Goal: Task Accomplishment & Management: Manage account settings

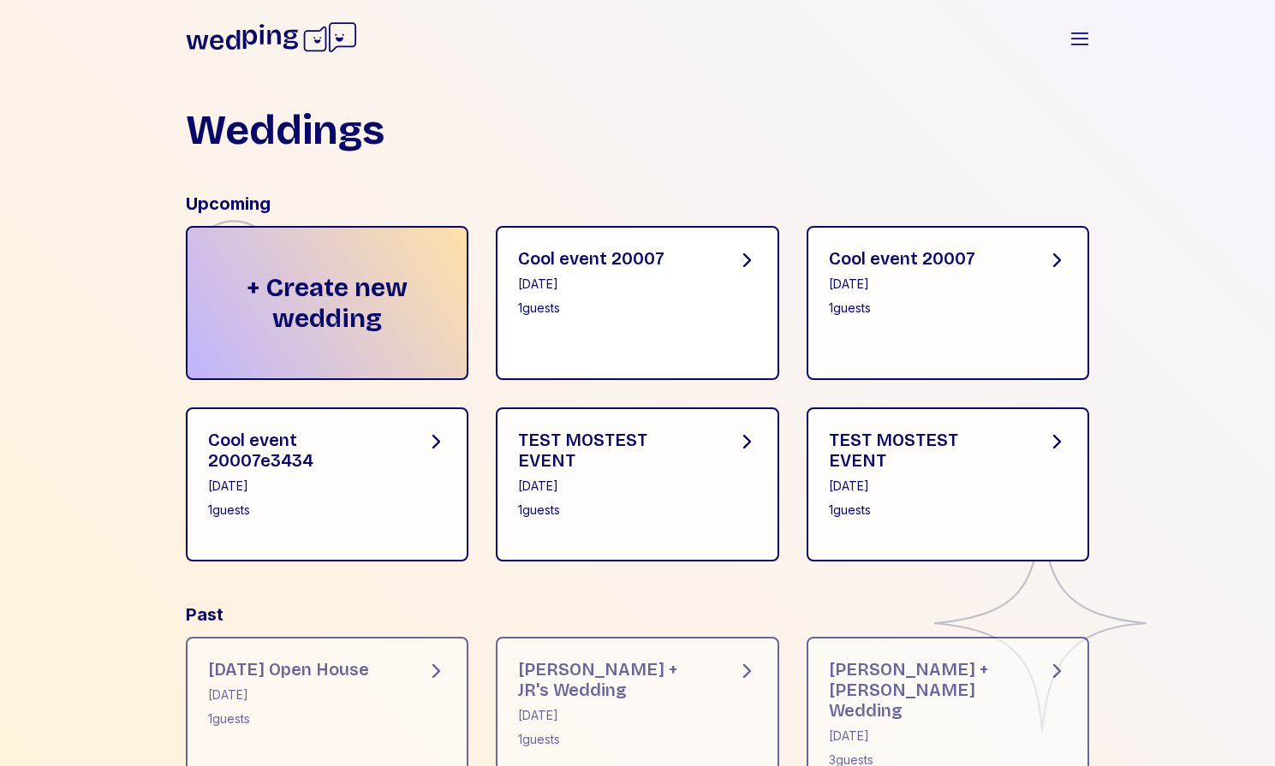
click at [544, 306] on div "1 guests" at bounding box center [591, 308] width 146 height 17
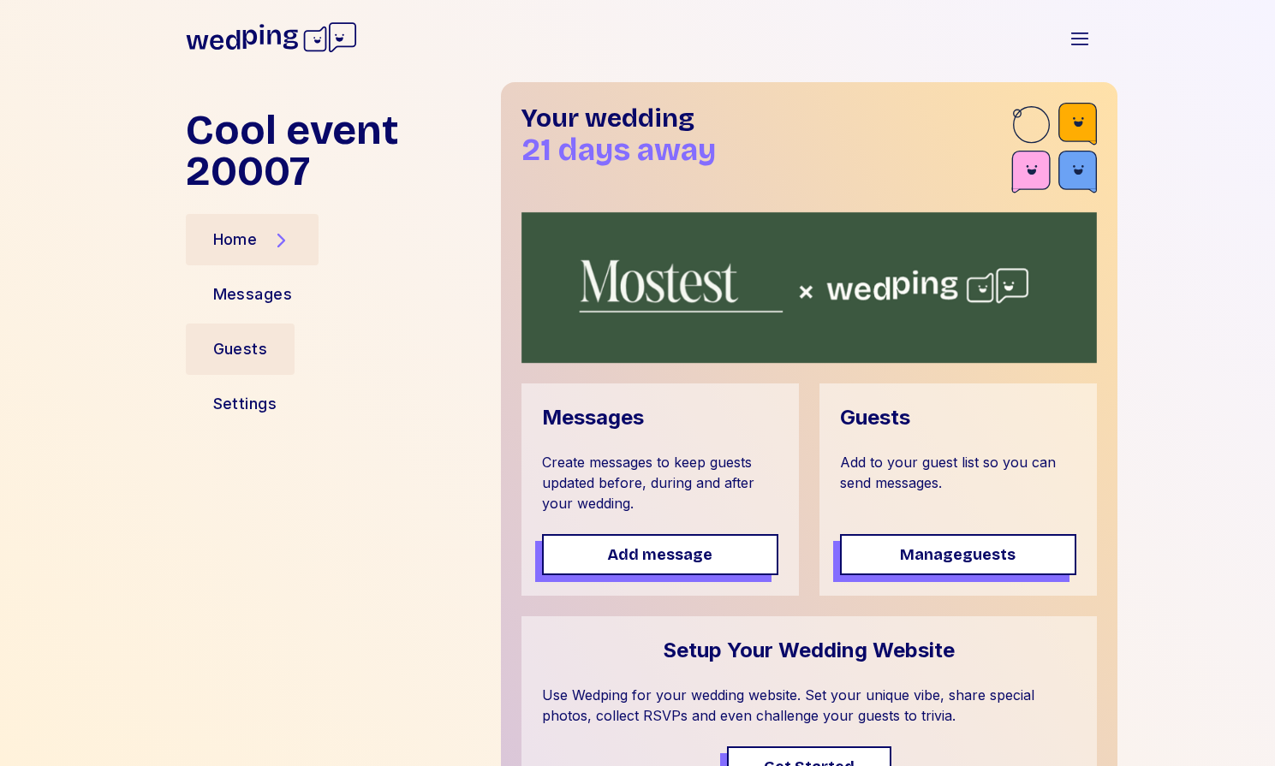
click at [282, 346] on div "Guests" at bounding box center [241, 349] width 110 height 51
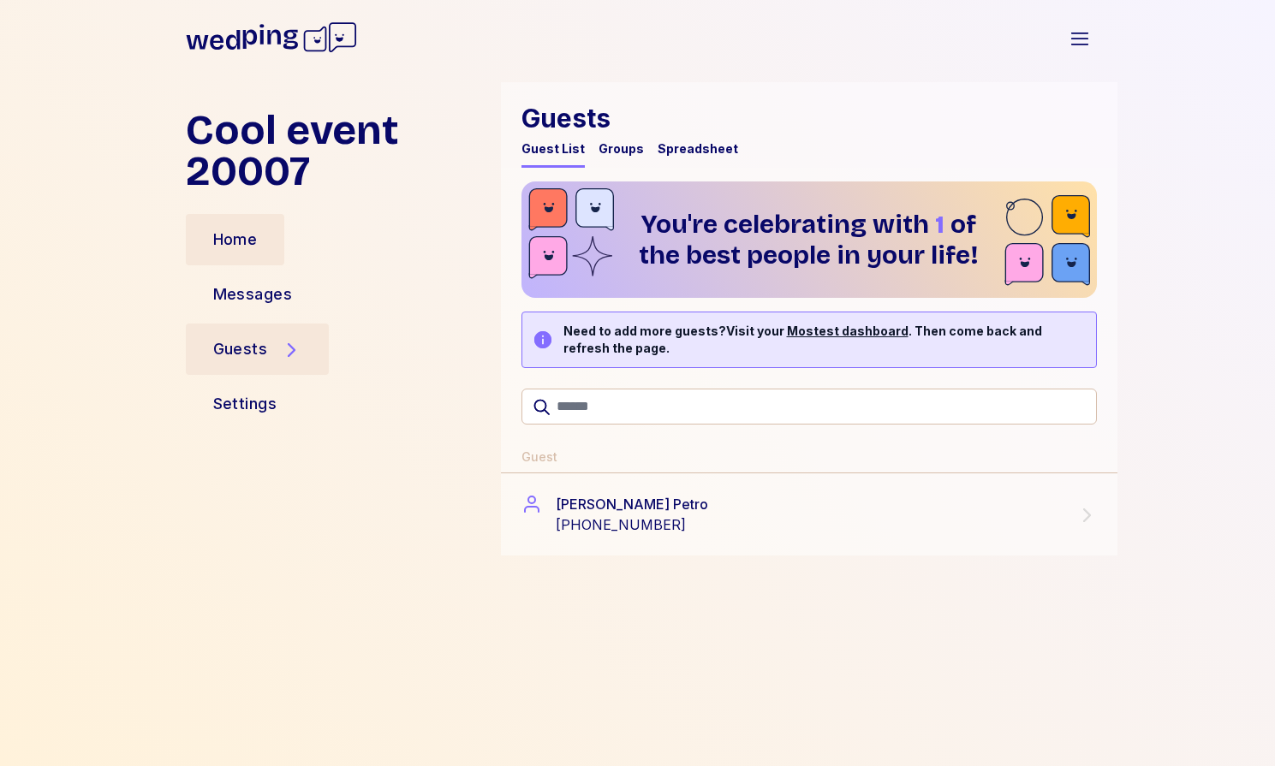
click at [218, 241] on div "Home" at bounding box center [235, 240] width 45 height 24
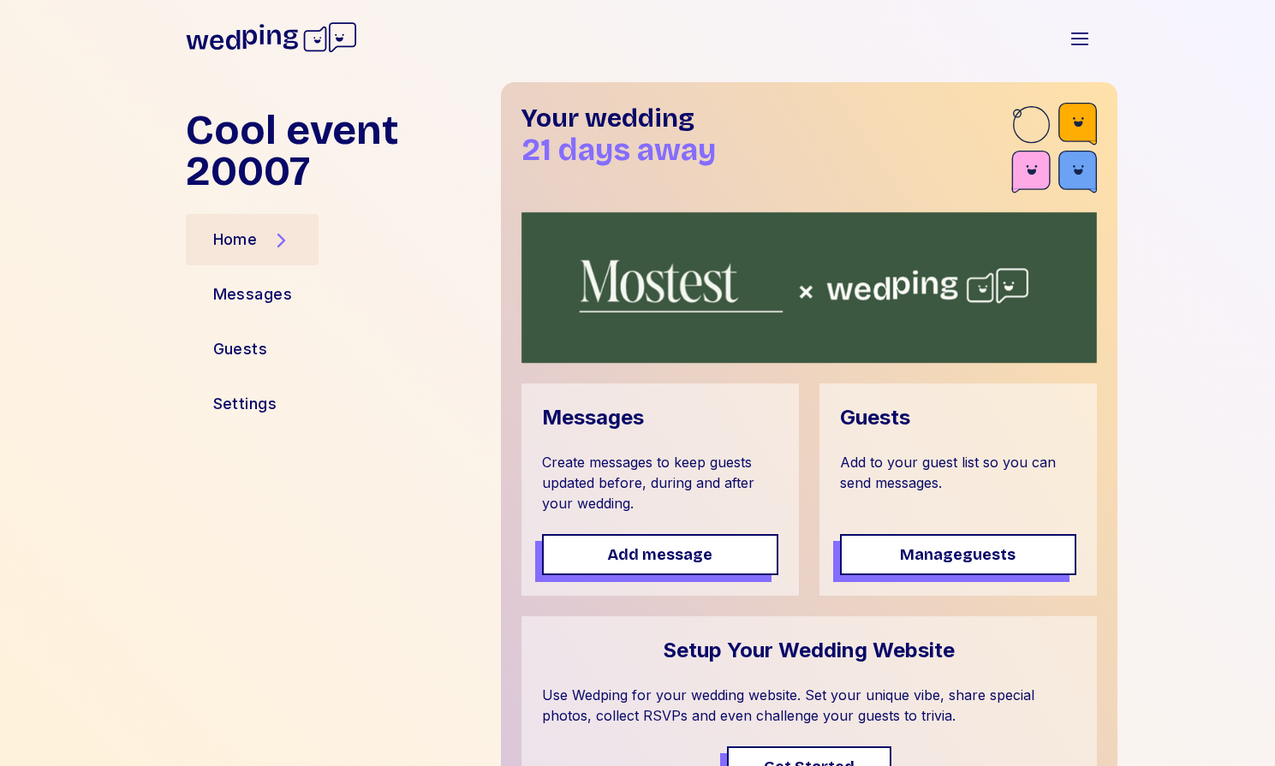
click at [283, 50] on icon at bounding box center [271, 37] width 171 height 55
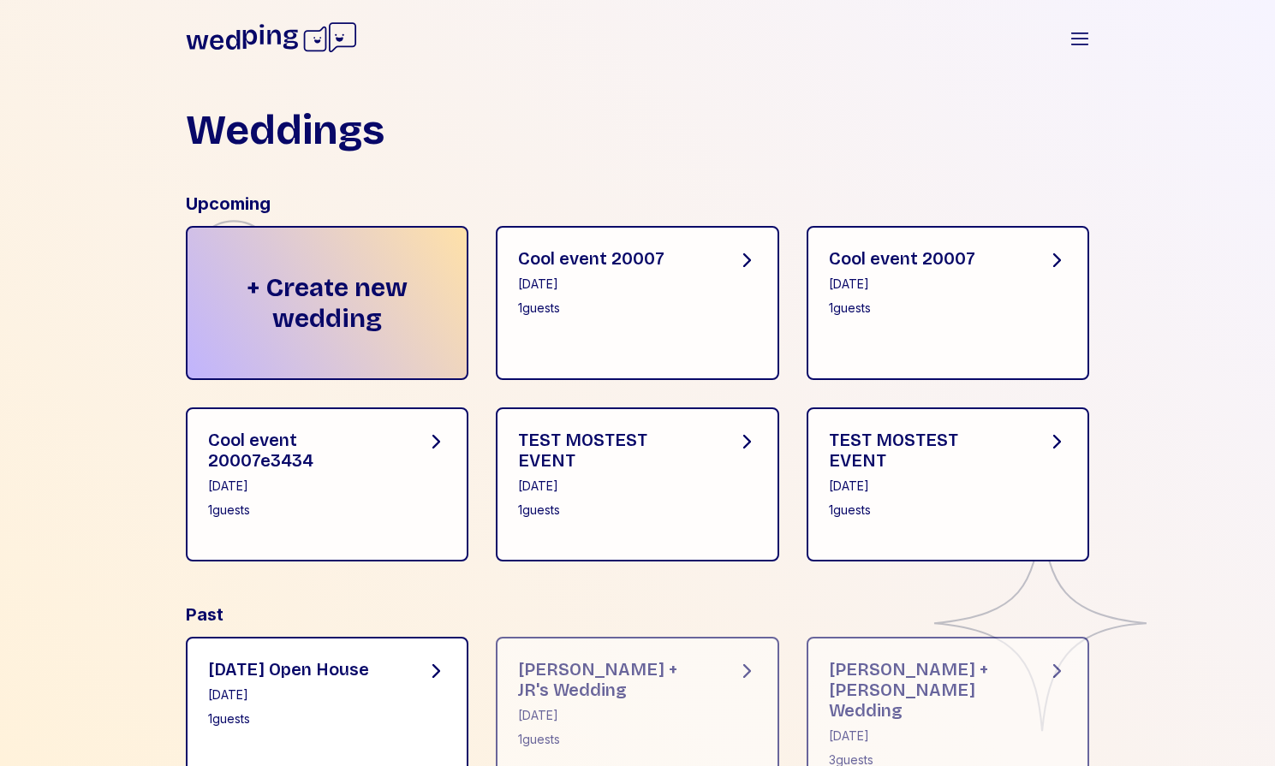
click at [350, 704] on div "July 30, 2025" at bounding box center [288, 695] width 161 height 17
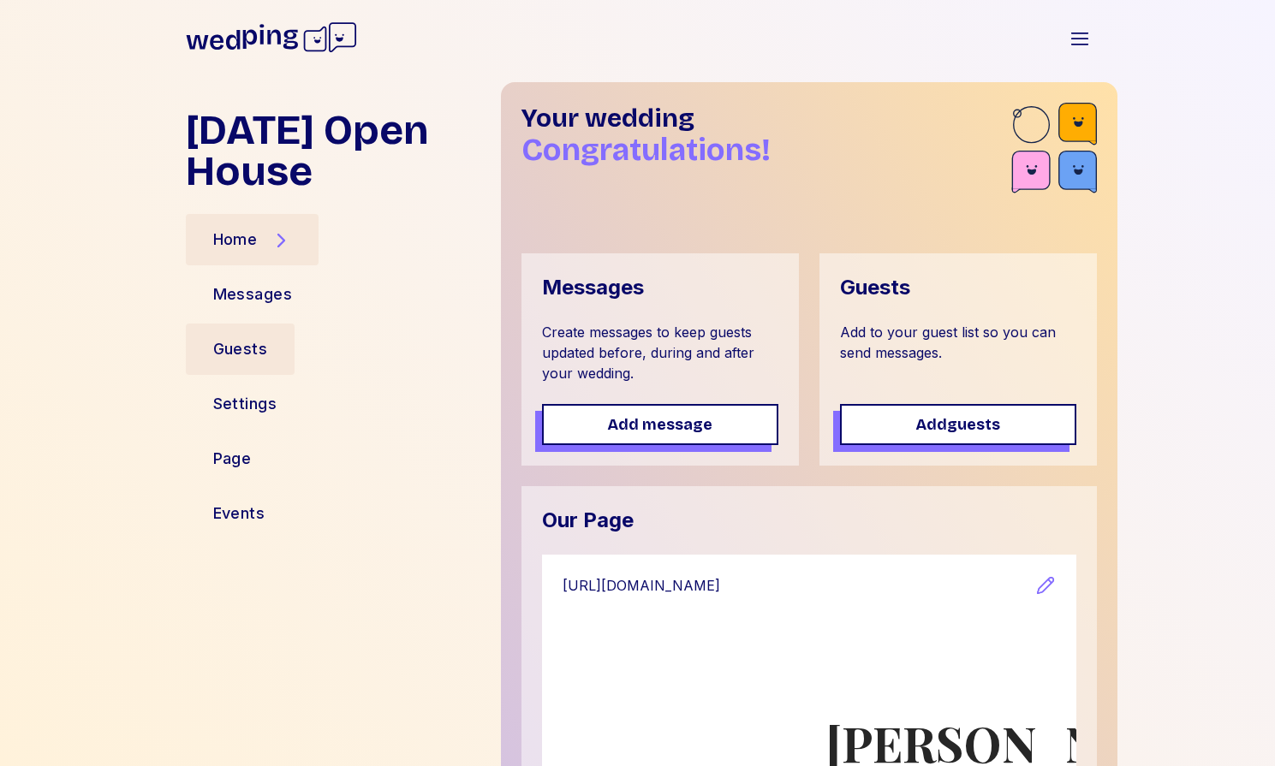
click at [270, 328] on div "Guests" at bounding box center [241, 349] width 110 height 51
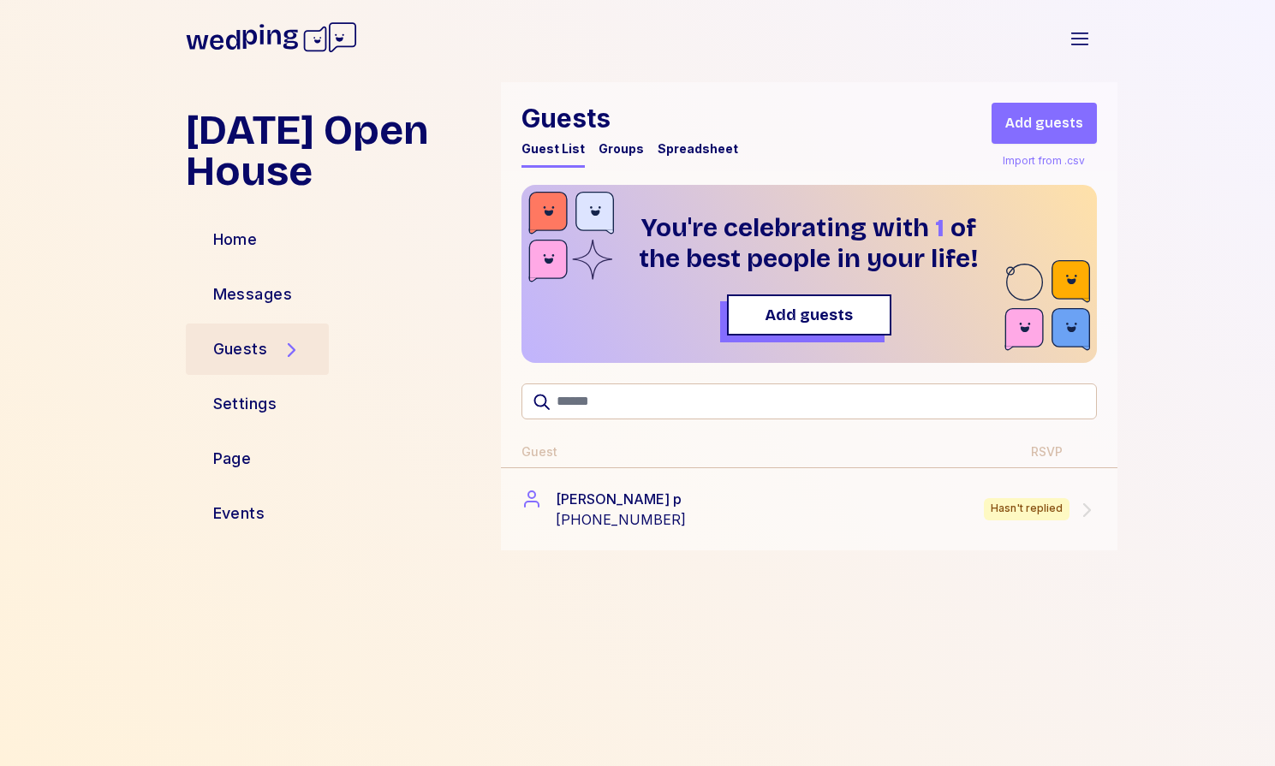
click at [1071, 163] on div "Import from .csv" at bounding box center [1043, 161] width 89 height 21
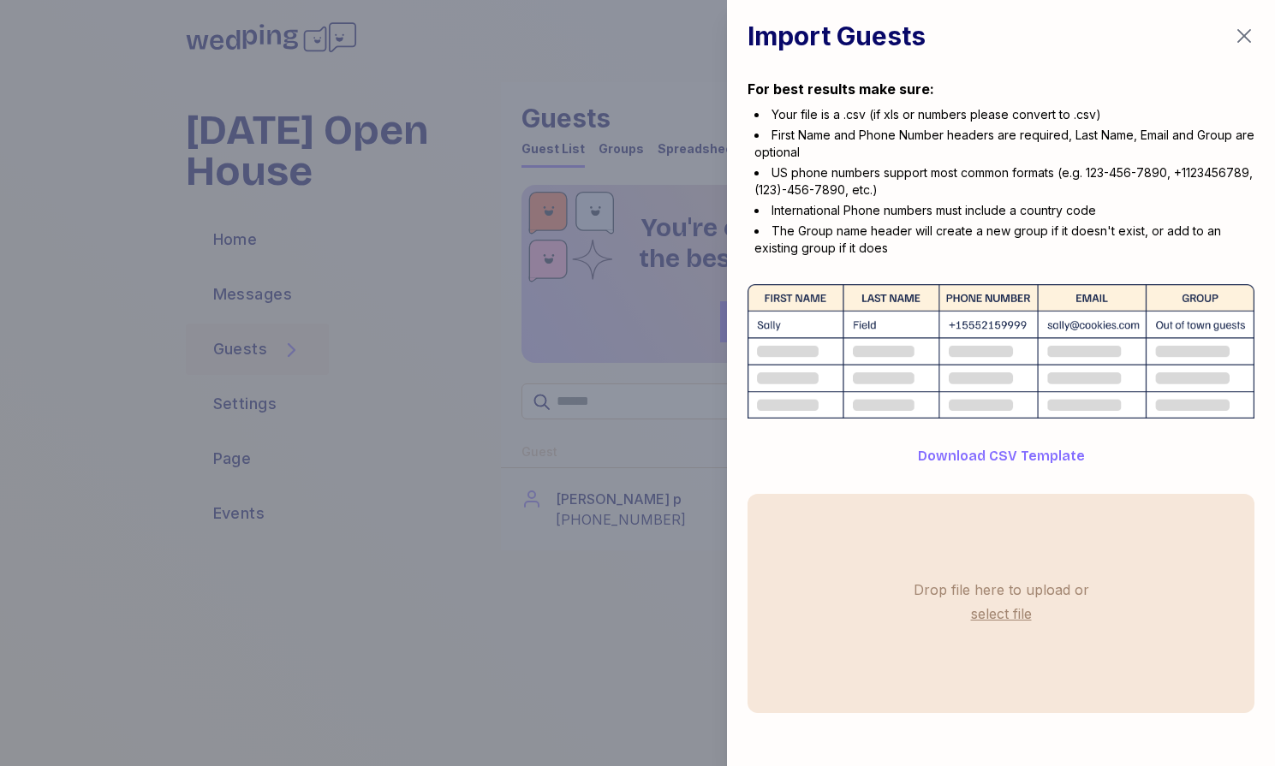
click at [982, 624] on label "select file" at bounding box center [1002, 613] width 68 height 27
click at [0, 0] on input "select file" at bounding box center [0, 0] width 0 height 0
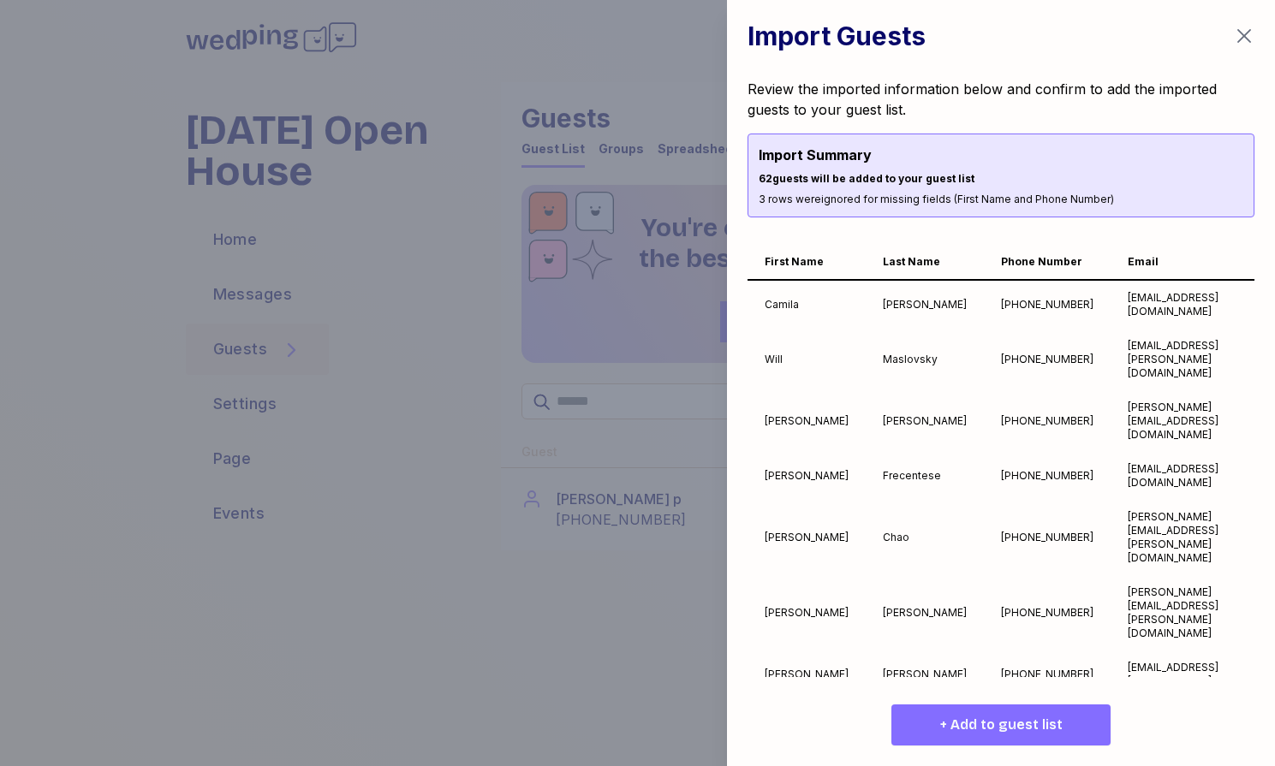
click at [1000, 727] on span "+ Add to guest list" at bounding box center [1001, 725] width 122 height 21
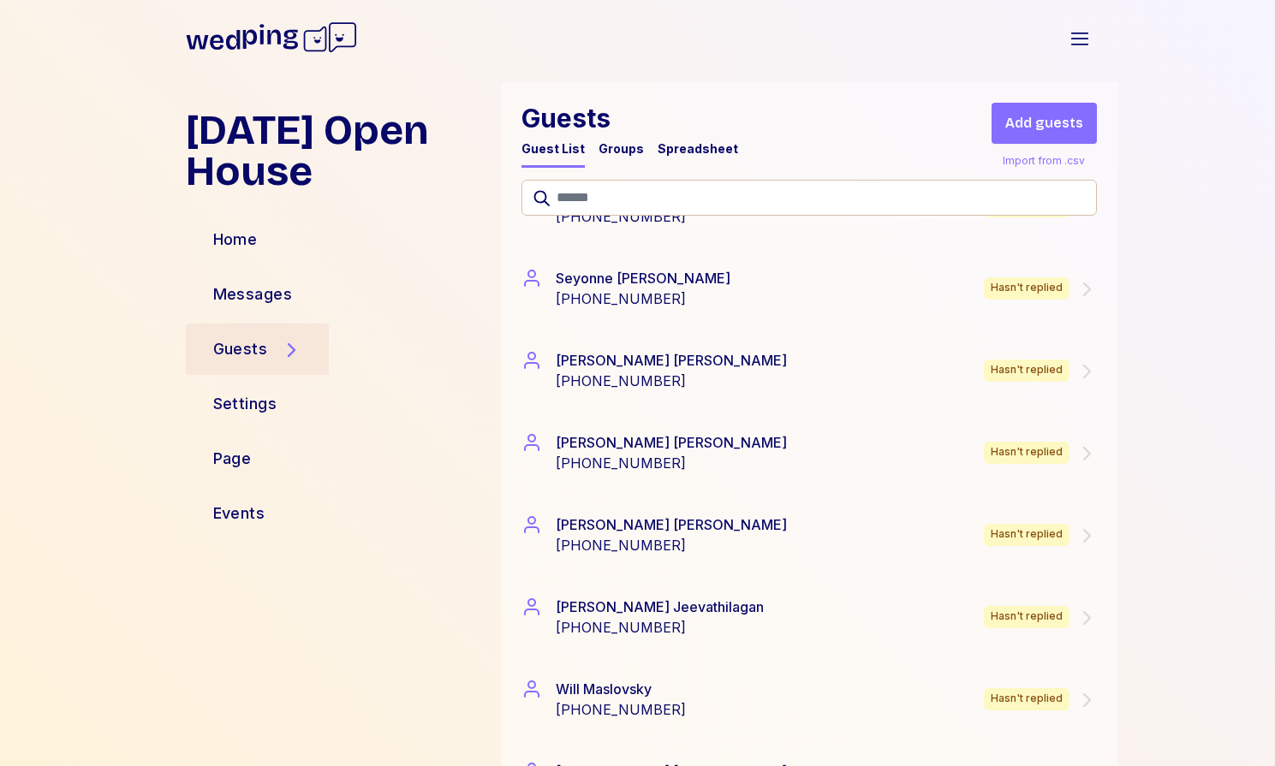
scroll to position [4712, 0]
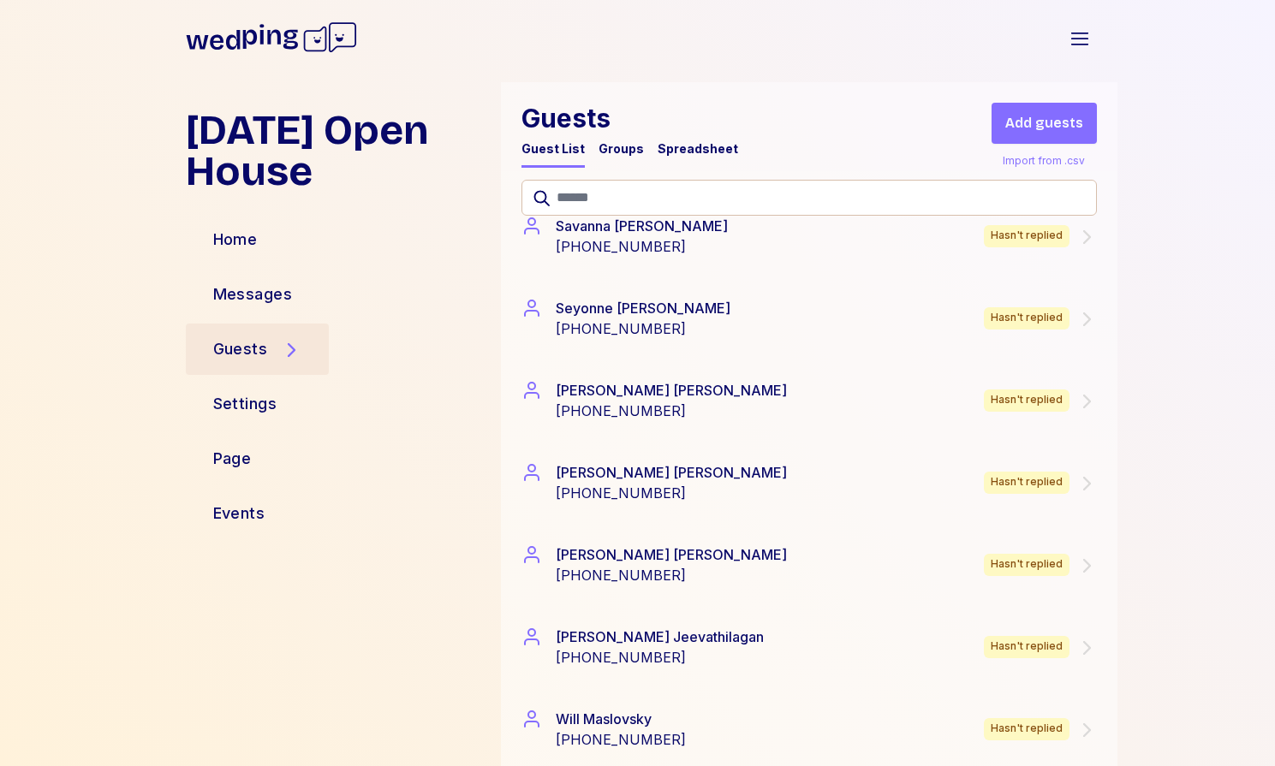
click at [299, 52] on icon at bounding box center [271, 37] width 171 height 55
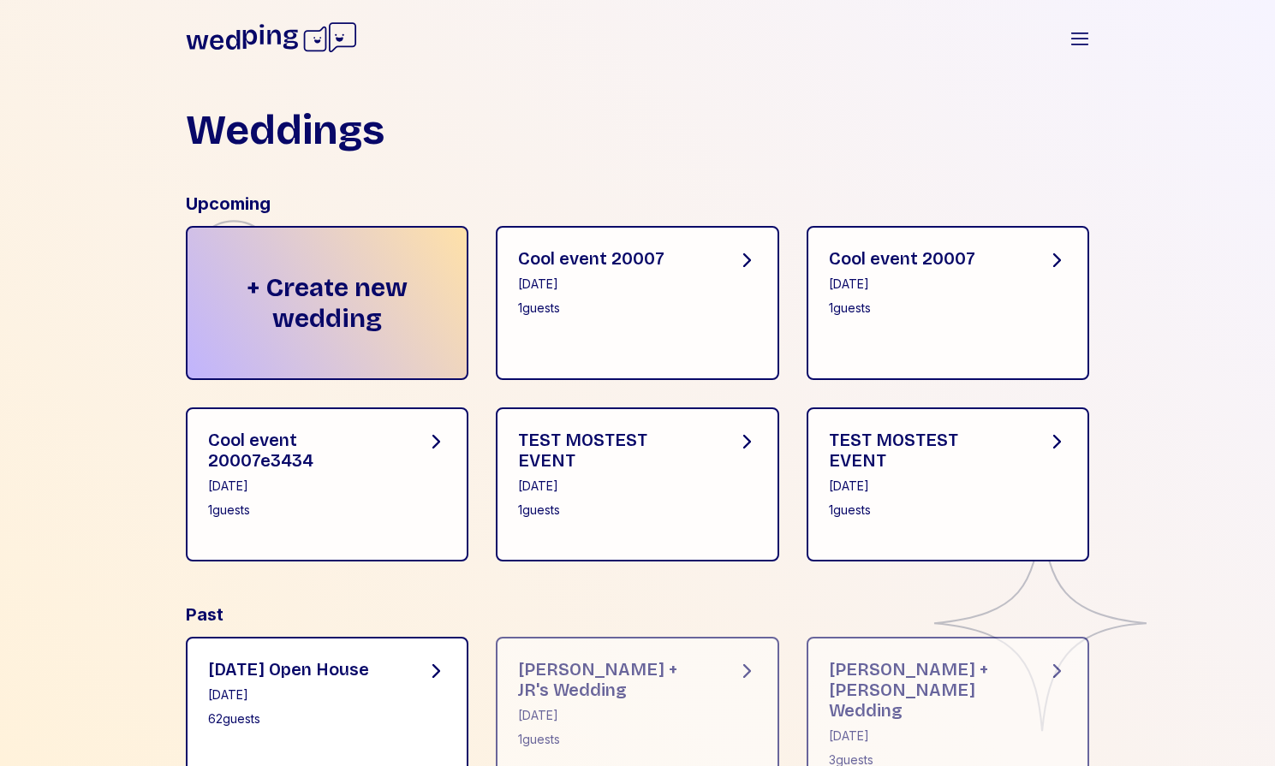
click at [407, 667] on div "August 2025 Open House July 30, 2025 62 guests" at bounding box center [327, 714] width 283 height 154
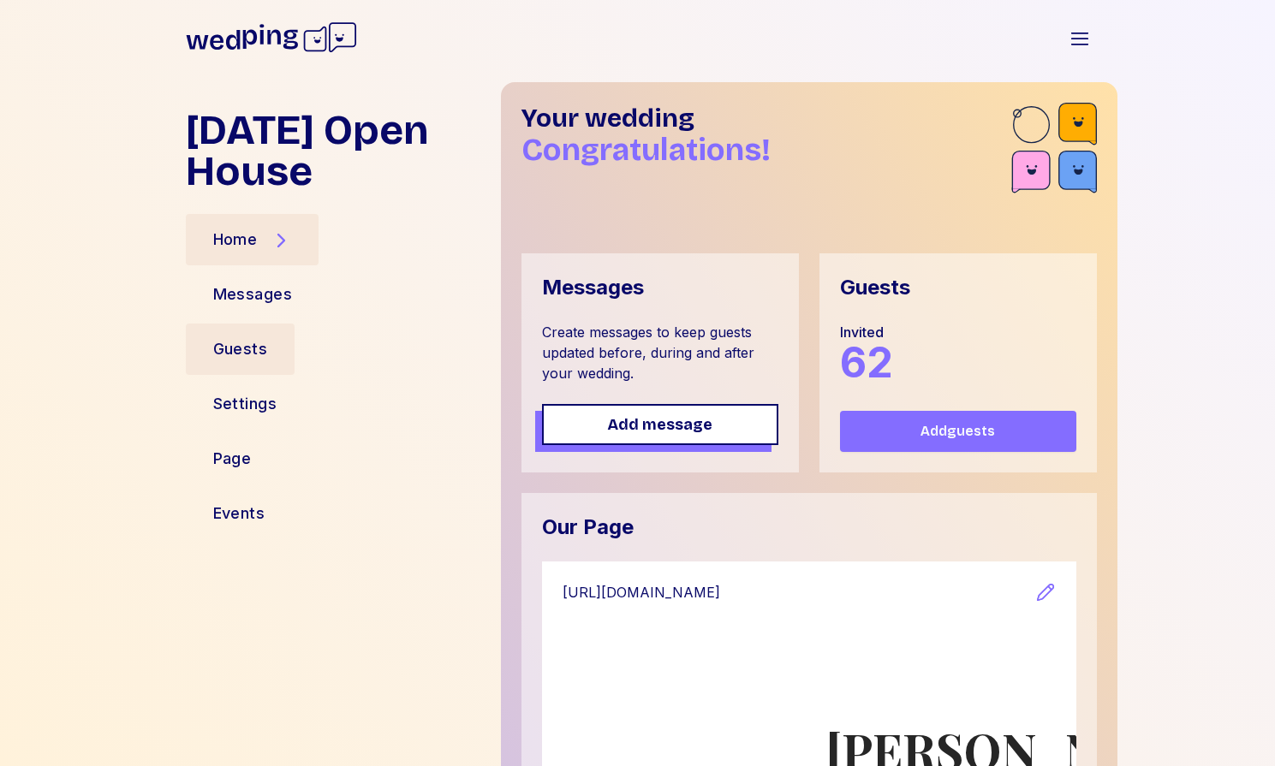
click at [224, 366] on div "Guests" at bounding box center [241, 349] width 110 height 51
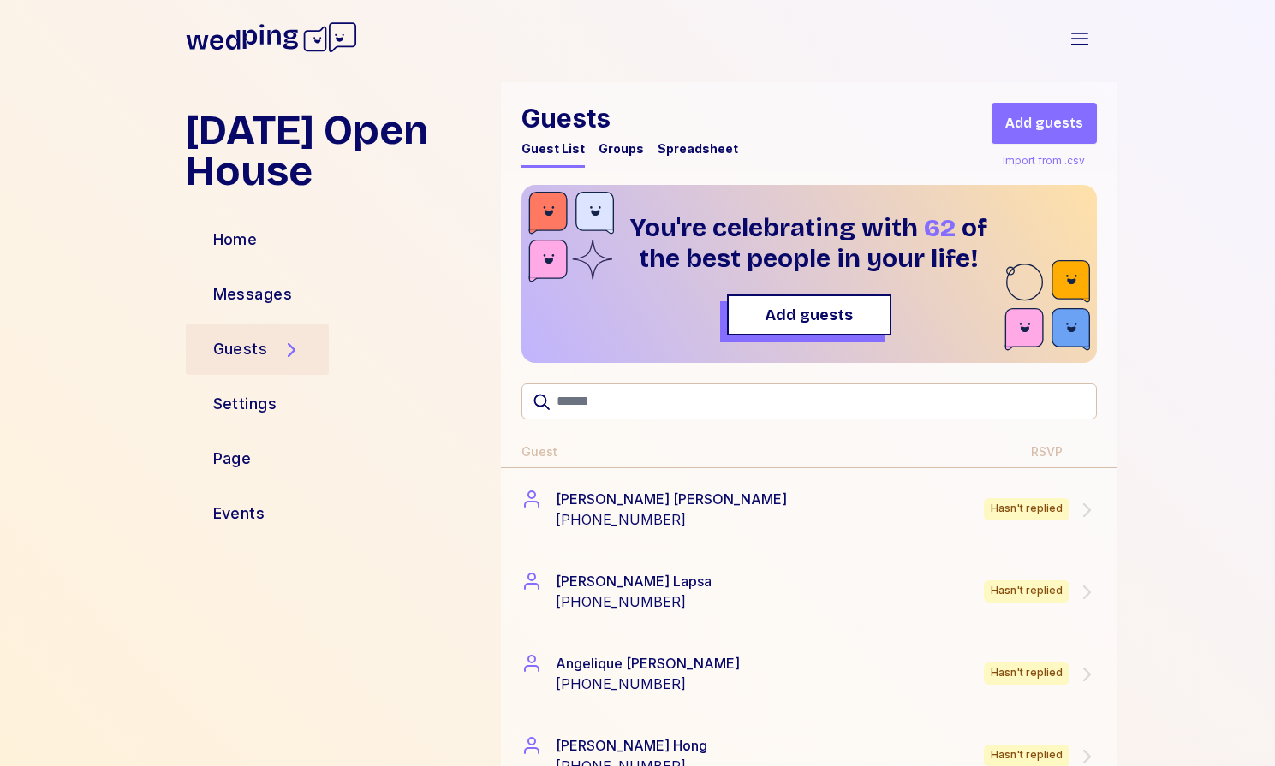
click at [620, 158] on div "Groups" at bounding box center [621, 153] width 45 height 27
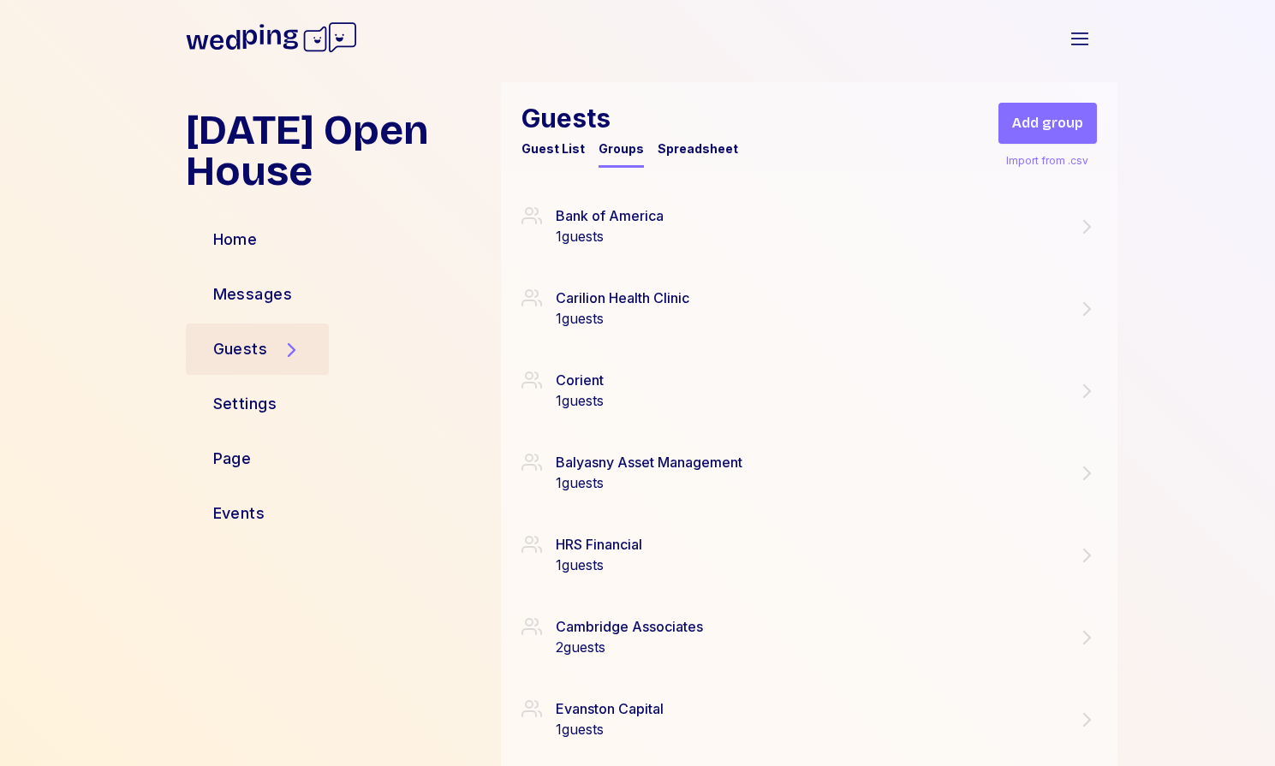
click at [688, 147] on div "Spreadsheet" at bounding box center [698, 148] width 80 height 17
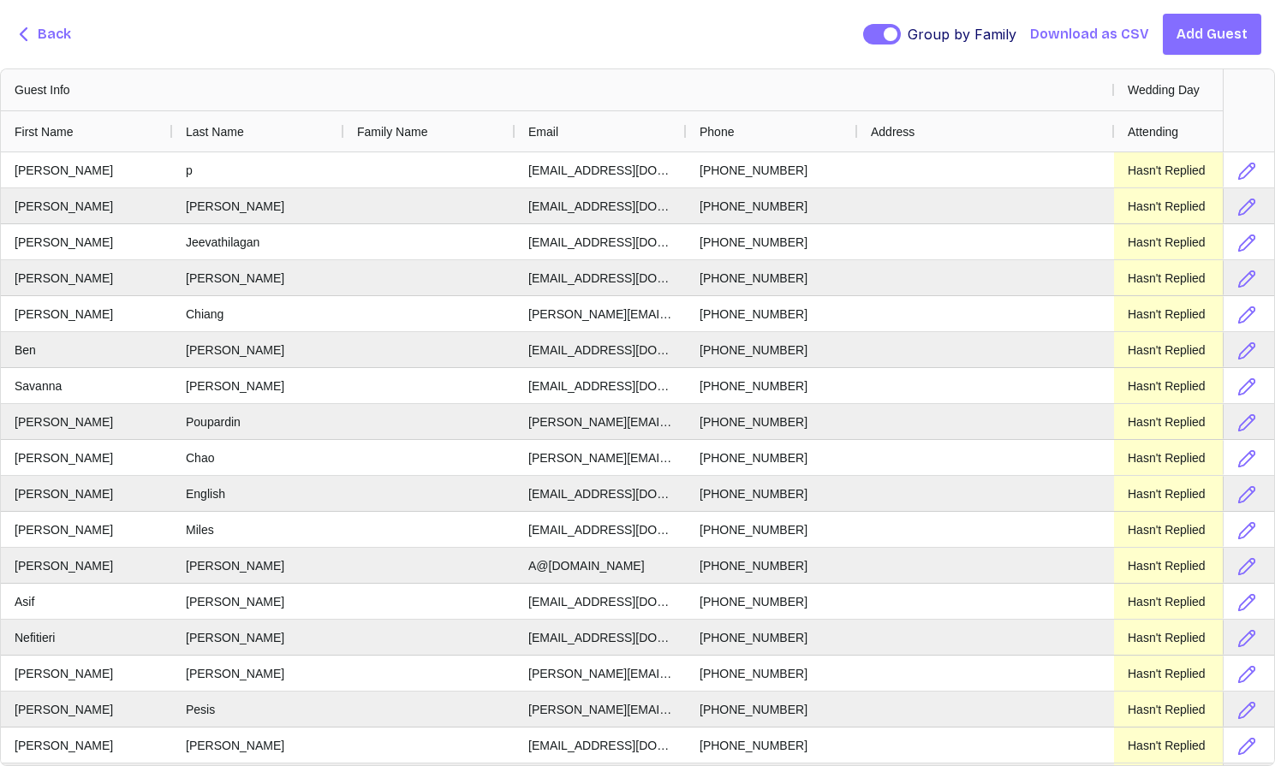
click at [71, 39] on div "Back Group by Family Group by Family Download as CSV Add Guest" at bounding box center [637, 34] width 1275 height 69
click at [40, 34] on span "Back" at bounding box center [54, 34] width 33 height 21
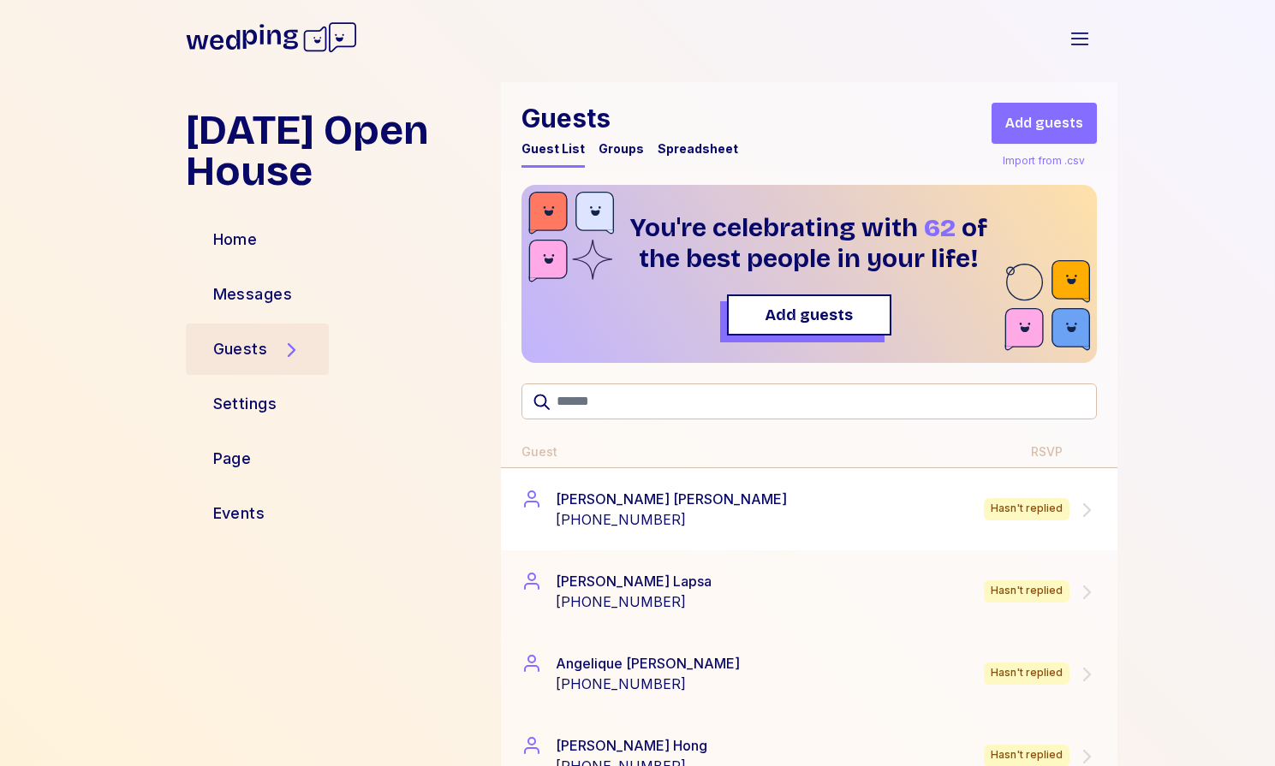
click at [686, 516] on div "Alexis Ohanian +12128145399 Hasn't replied" at bounding box center [808, 509] width 575 height 41
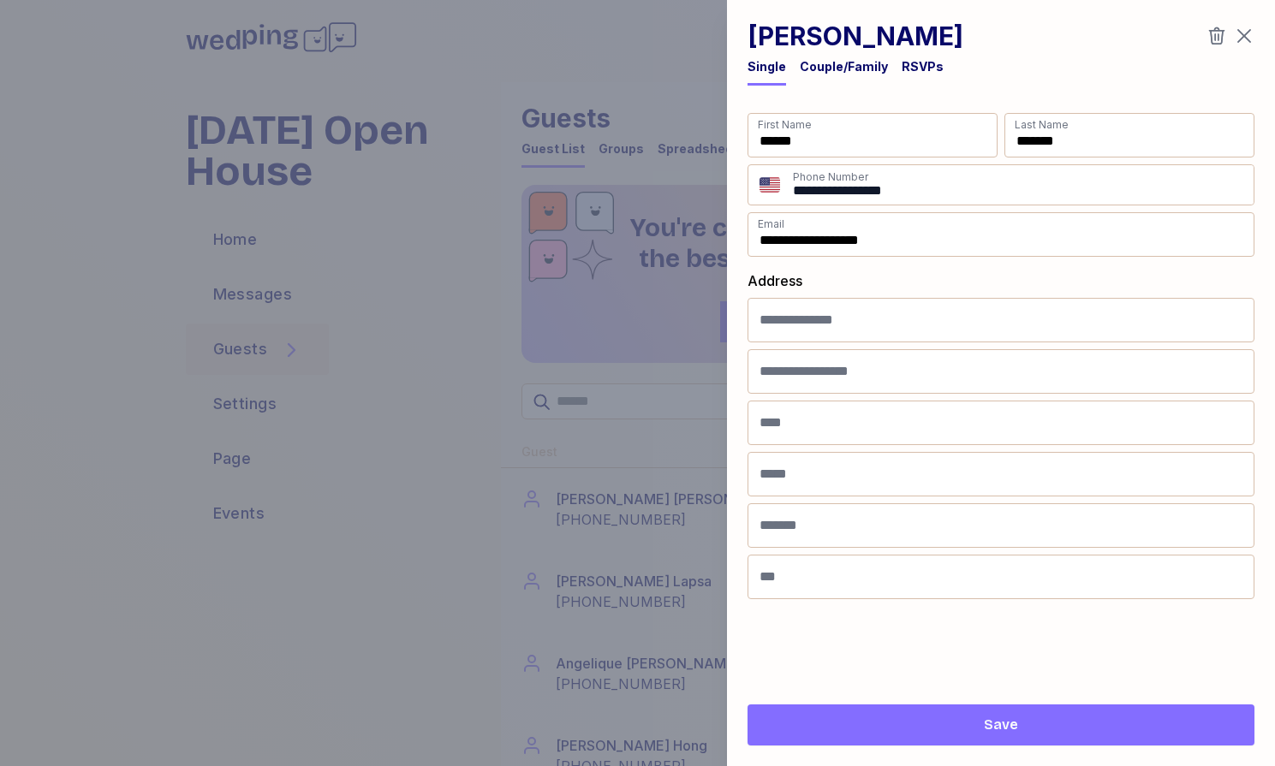
click at [913, 71] on div "RSVPs" at bounding box center [923, 66] width 42 height 17
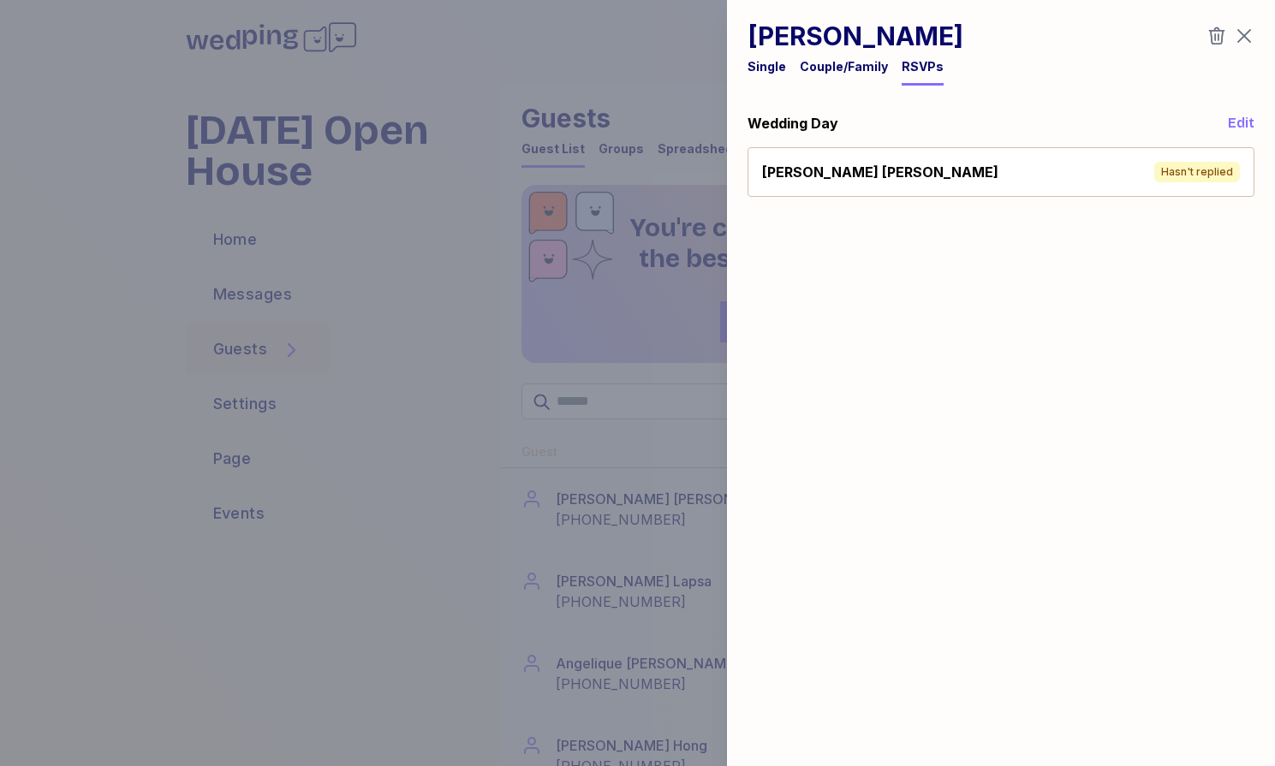
click at [871, 63] on div "Couple/Family" at bounding box center [844, 66] width 88 height 17
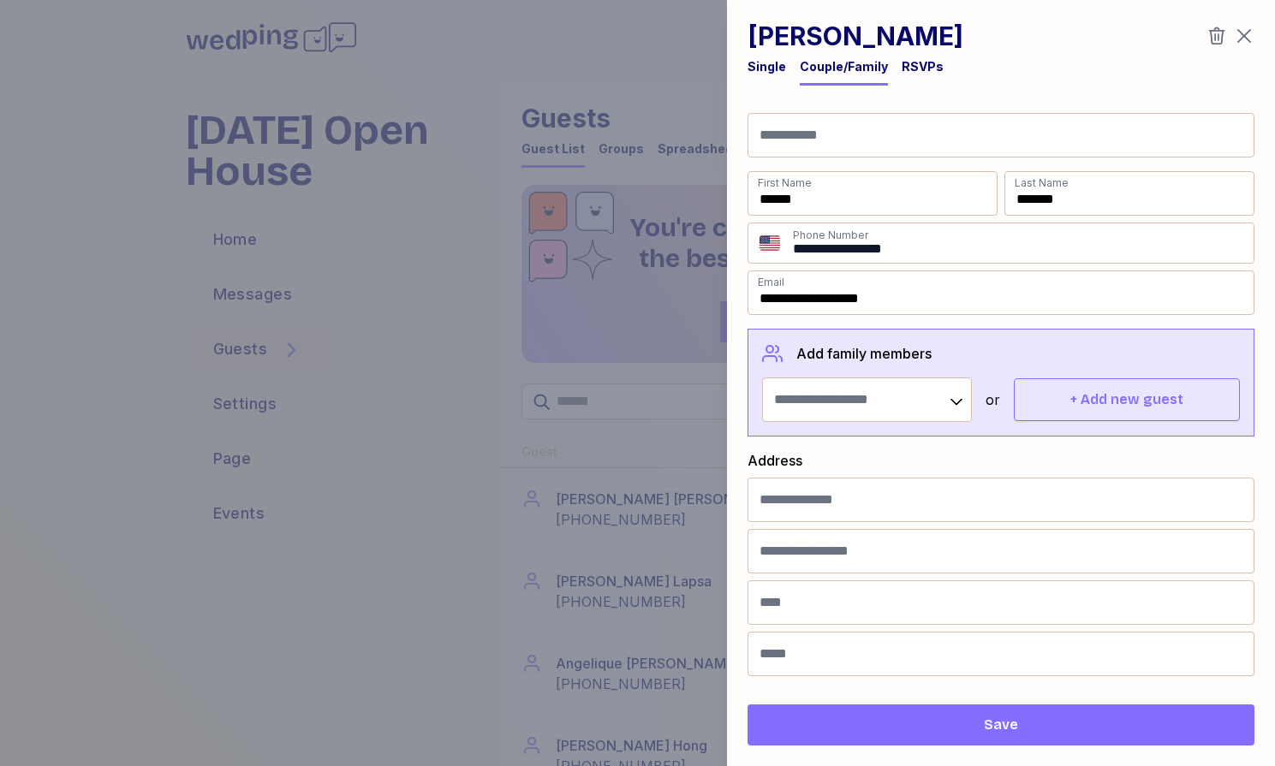
click at [754, 66] on div "Single" at bounding box center [767, 66] width 39 height 17
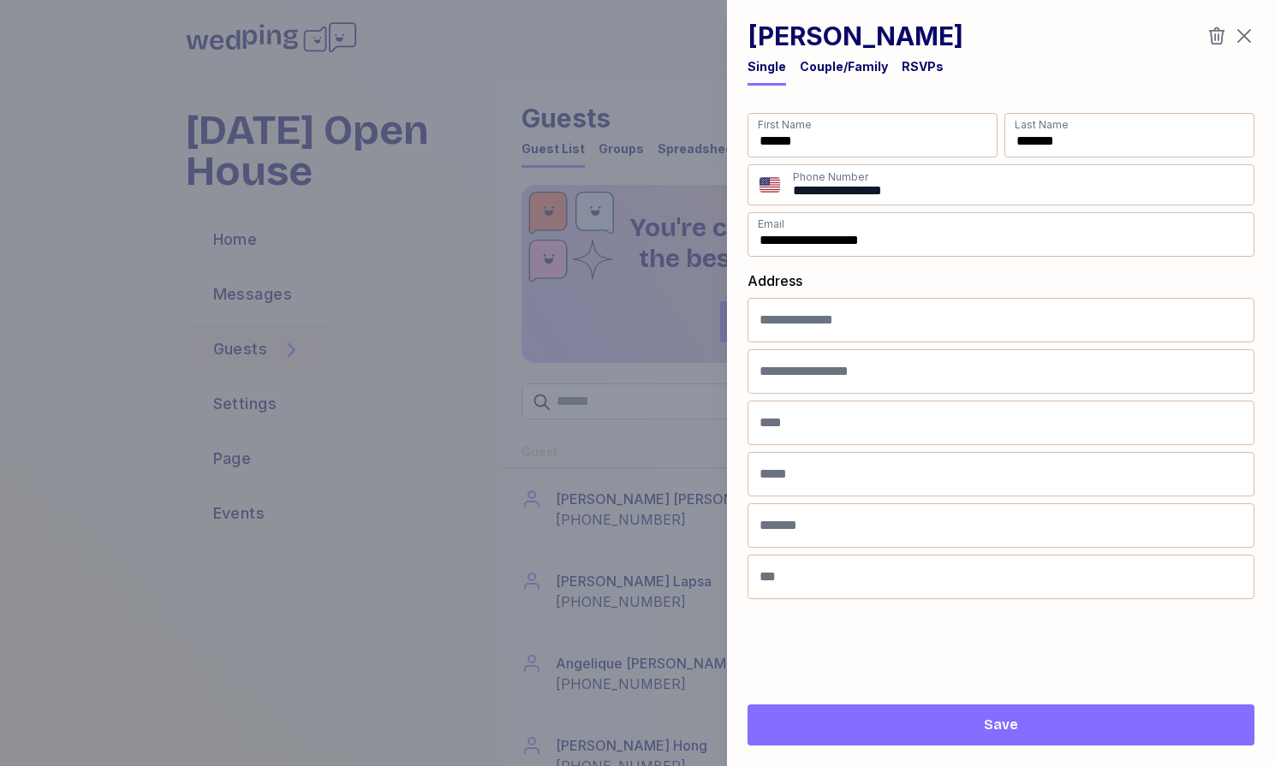
click at [1216, 35] on icon "button" at bounding box center [1216, 36] width 21 height 21
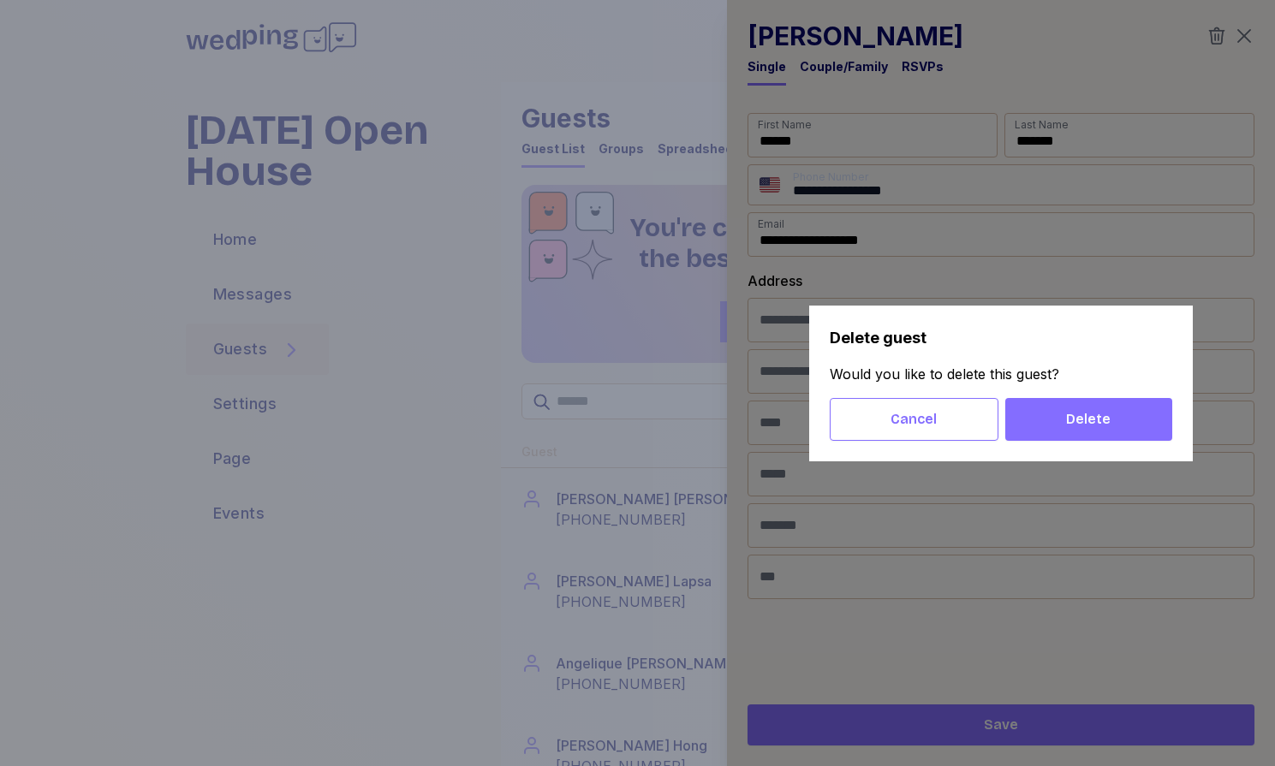
click at [1073, 409] on span "Delete" at bounding box center [1088, 419] width 45 height 21
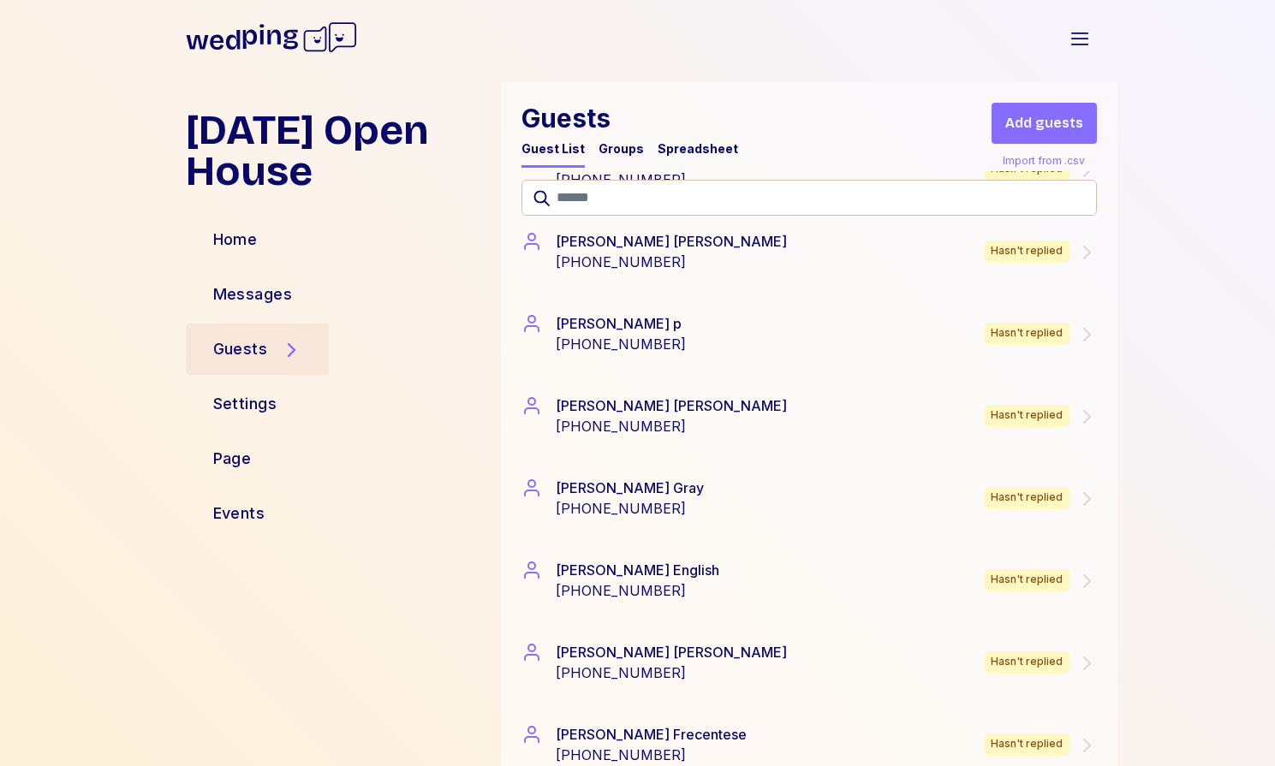
scroll to position [1071, 0]
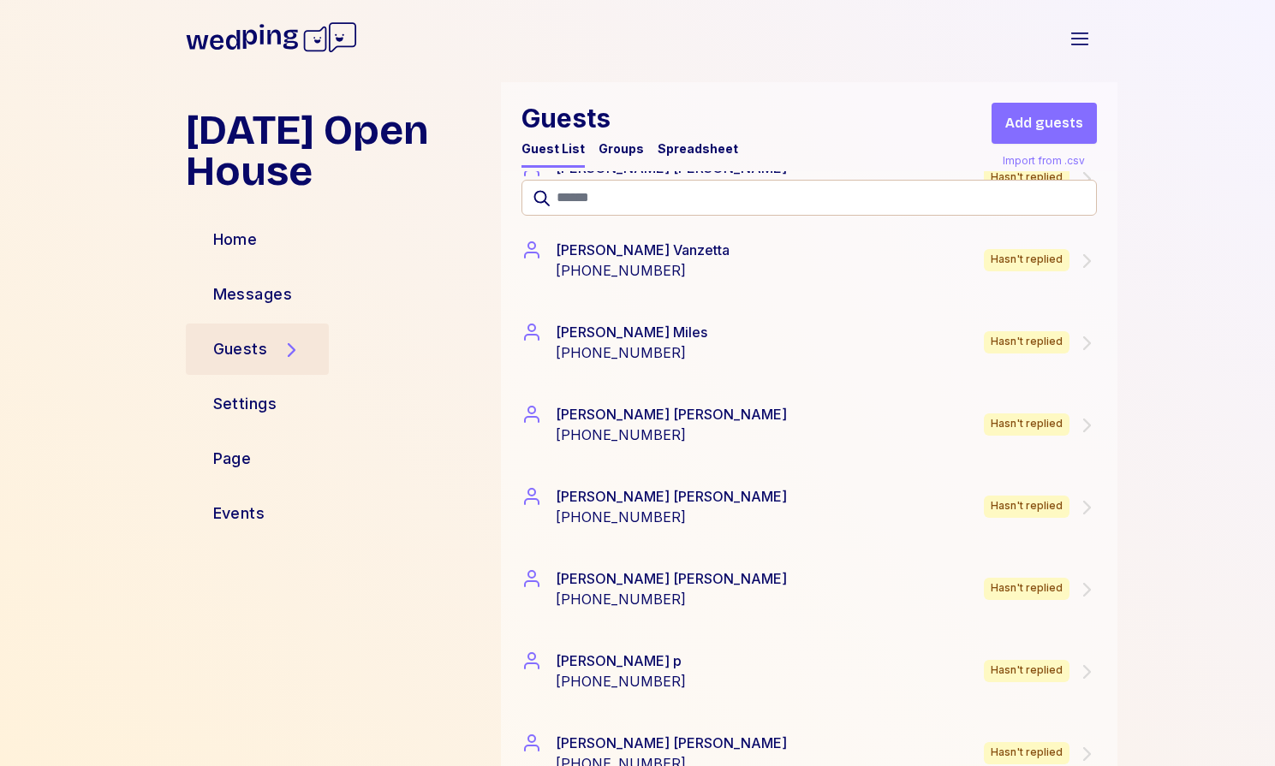
click at [689, 158] on div "Spreadsheet" at bounding box center [698, 153] width 80 height 27
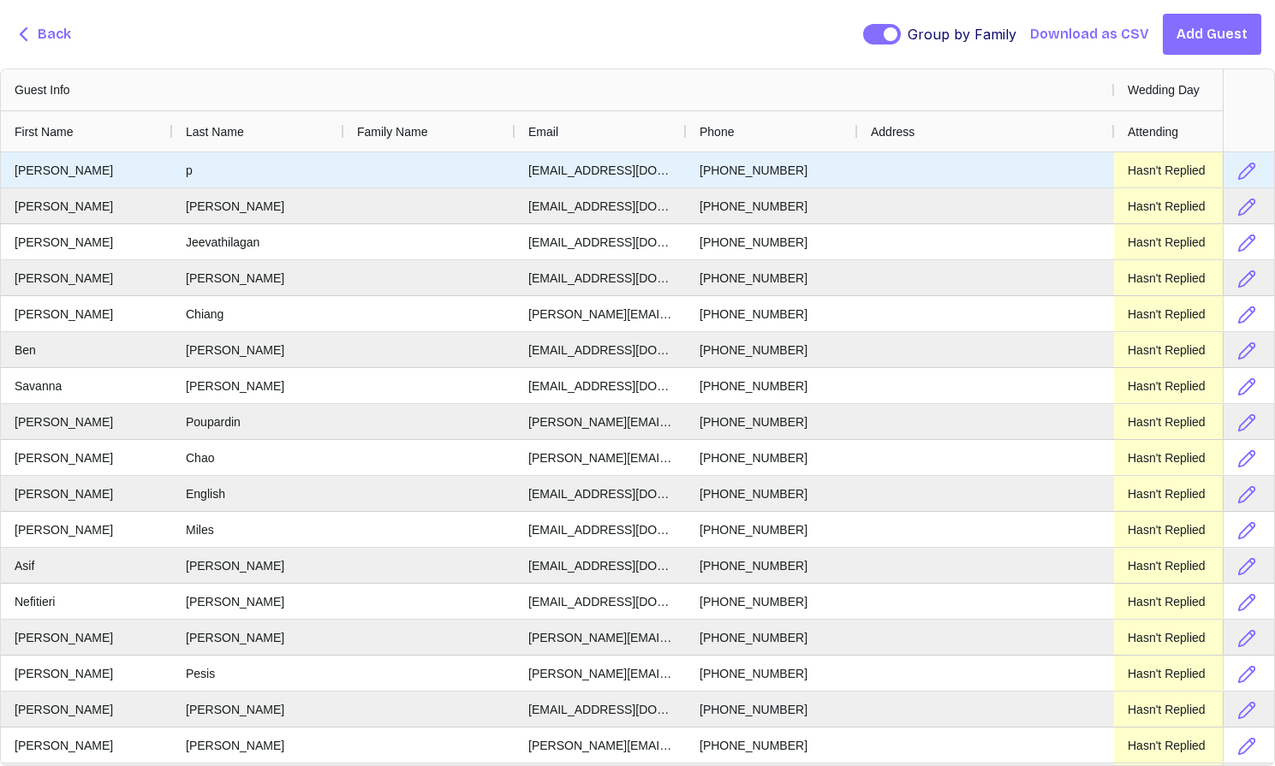
scroll to position [0, 0]
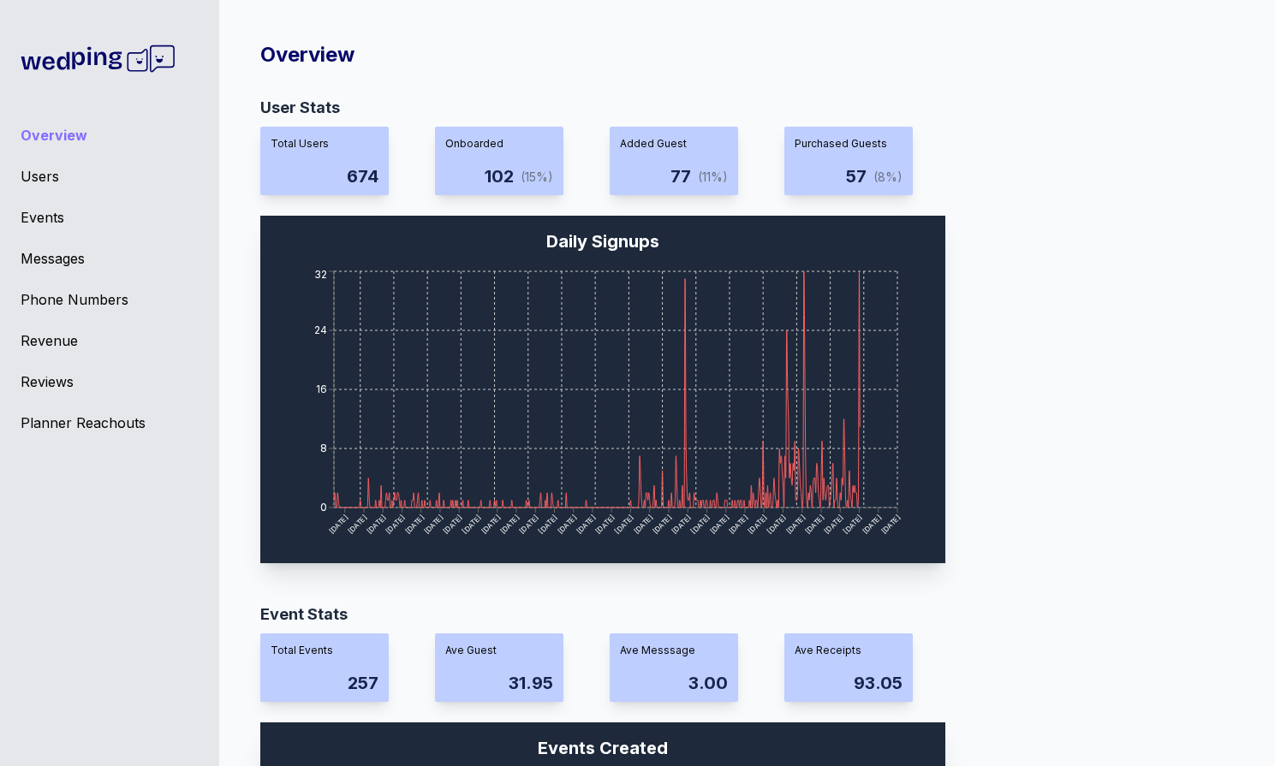
click at [69, 376] on div "Reviews" at bounding box center [110, 382] width 178 height 21
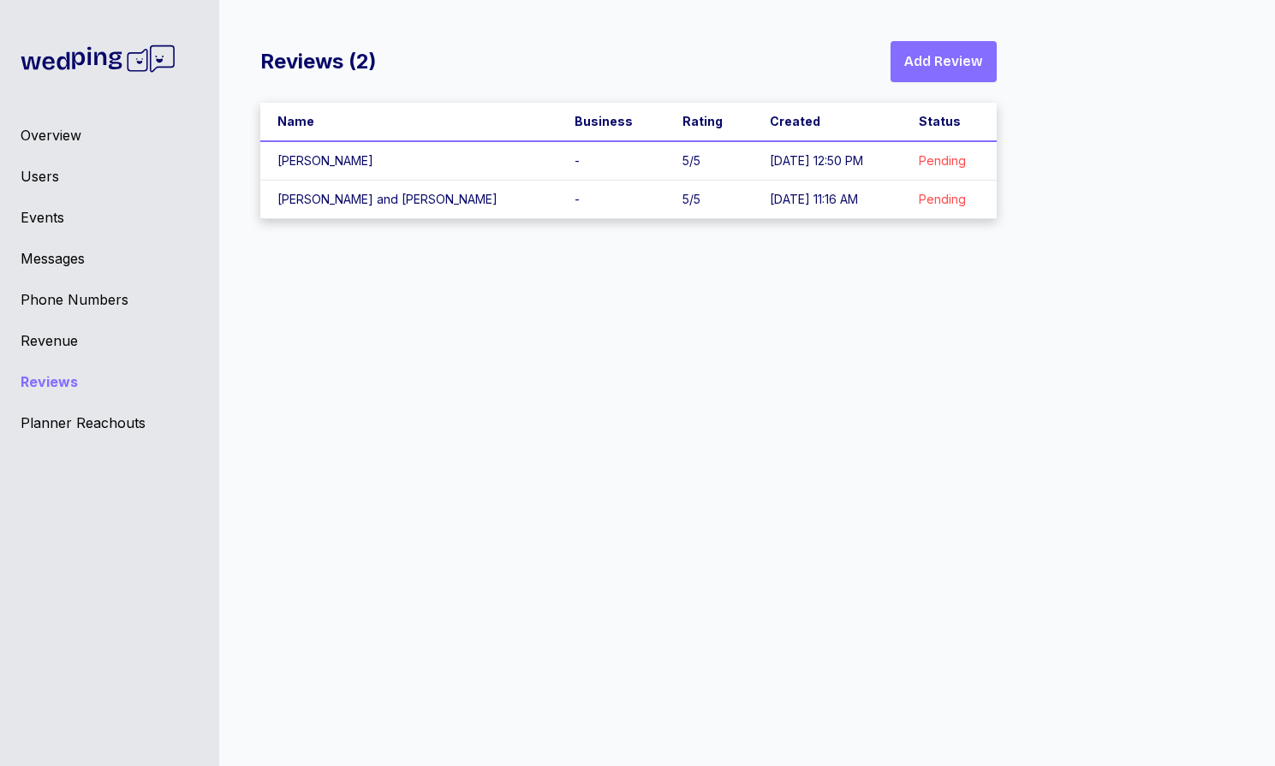
click at [57, 142] on div "Overview" at bounding box center [110, 135] width 178 height 21
